Goal: Task Accomplishment & Management: Complete application form

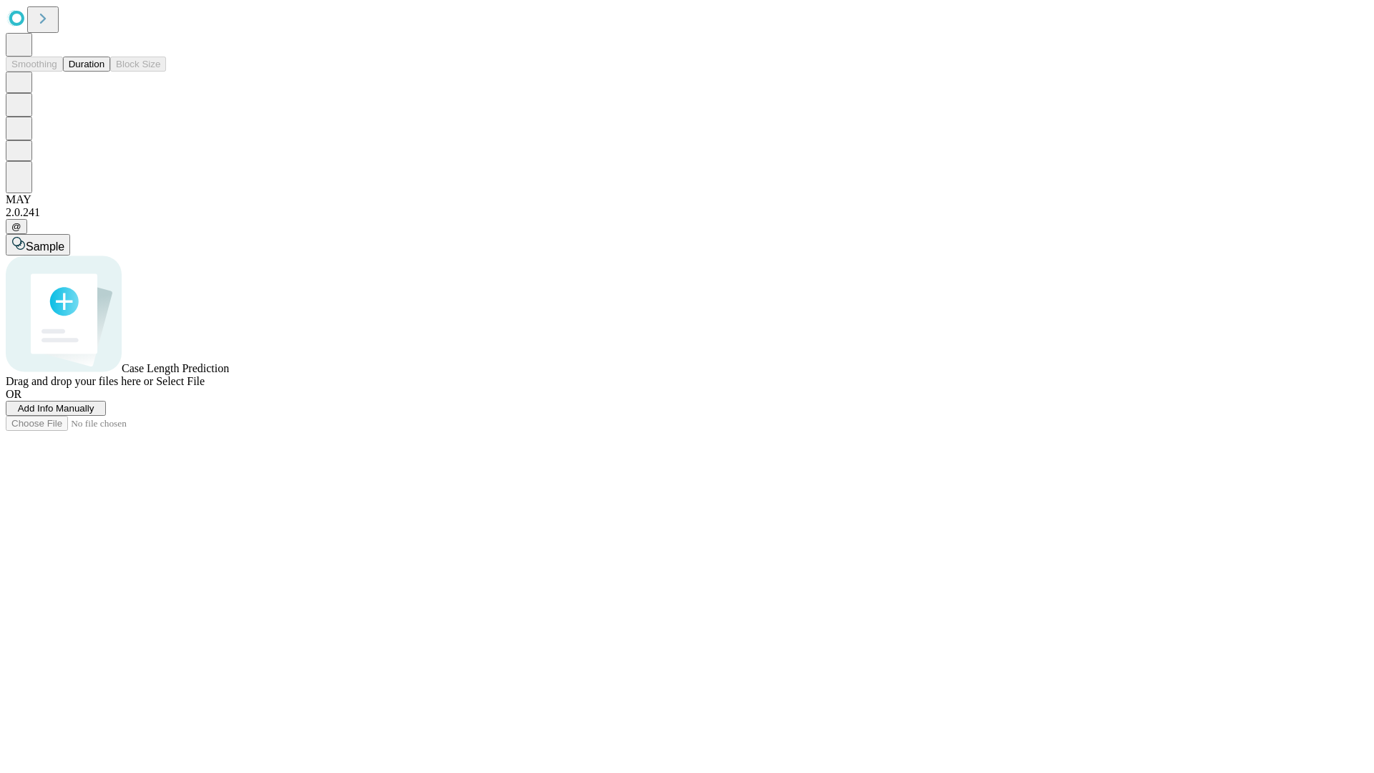
click at [94, 414] on span "Add Info Manually" at bounding box center [56, 408] width 77 height 11
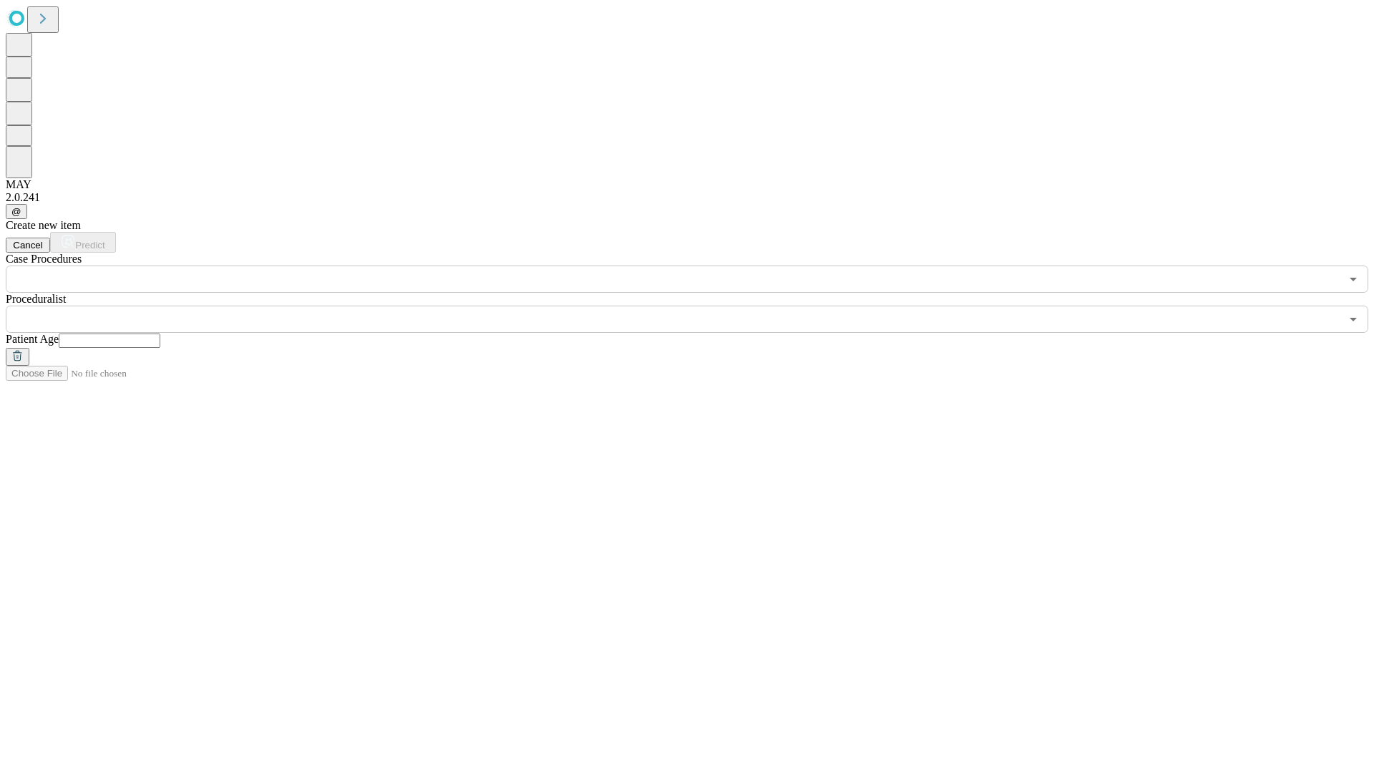
click at [160, 334] on input "text" at bounding box center [110, 341] width 102 height 14
type input "**"
click at [697, 306] on input "text" at bounding box center [673, 319] width 1335 height 27
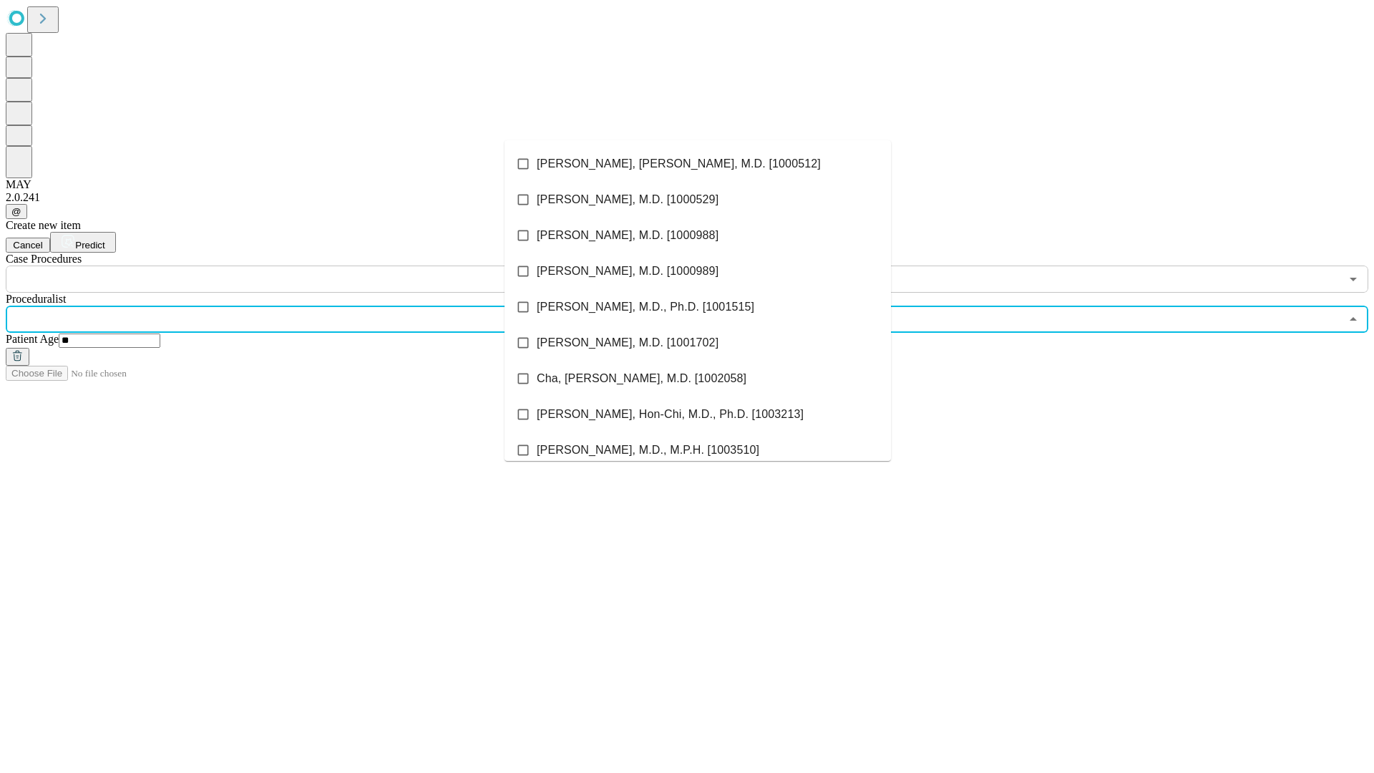
click at [698, 164] on li "[PERSON_NAME], [PERSON_NAME], M.D. [1000512]" at bounding box center [698, 164] width 387 height 36
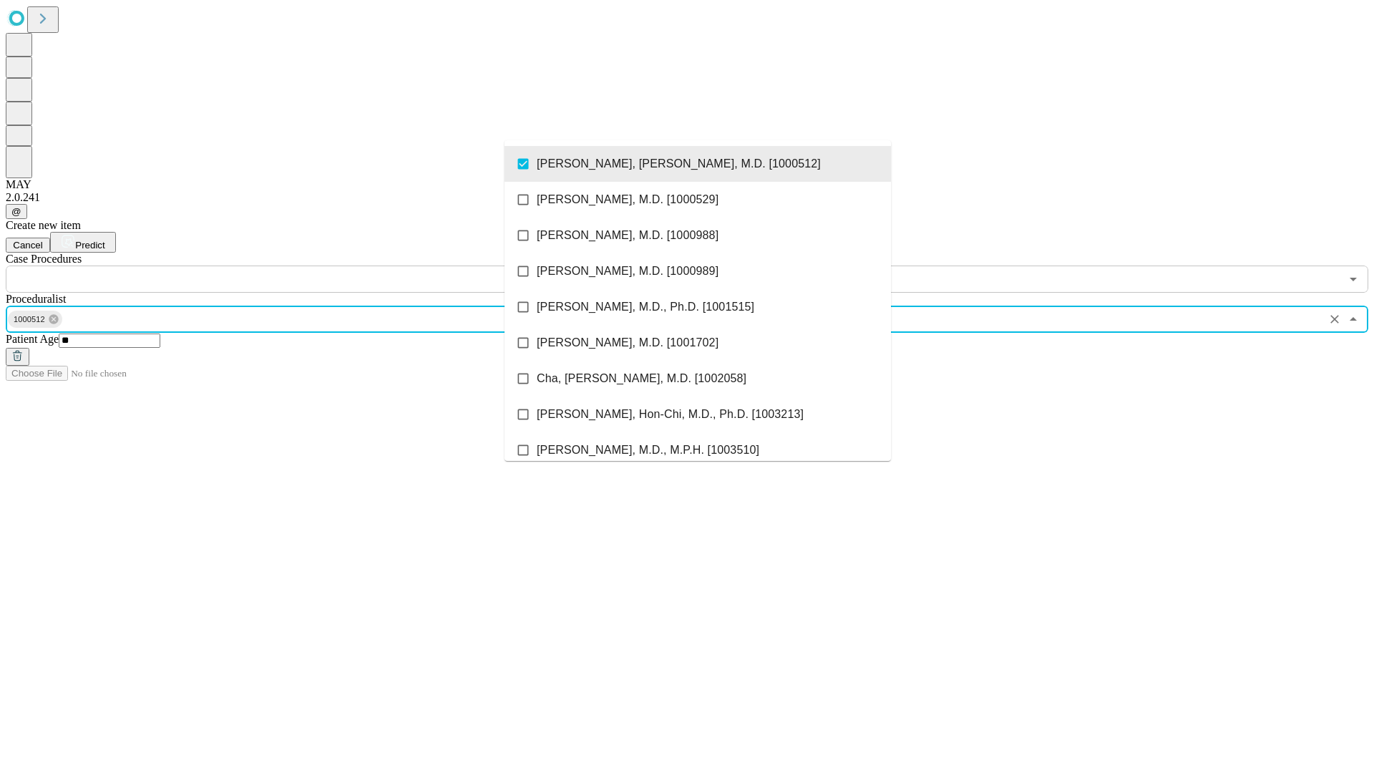
click at [301, 266] on input "text" at bounding box center [673, 279] width 1335 height 27
